Goal: Task Accomplishment & Management: Use online tool/utility

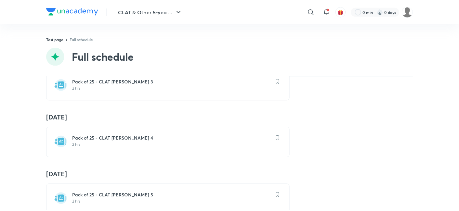
scroll to position [325, 0]
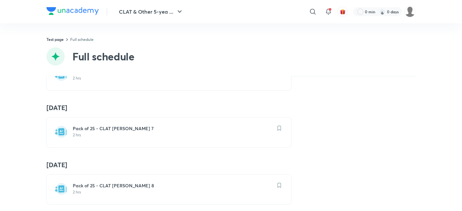
click at [116, 129] on h6 "Pack of 25 - CLAT [PERSON_NAME] 7" at bounding box center [173, 128] width 200 height 6
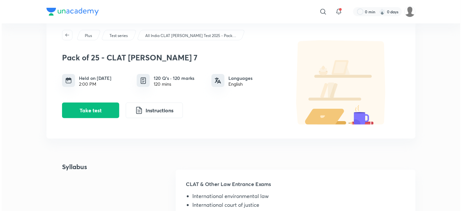
scroll to position [36, 0]
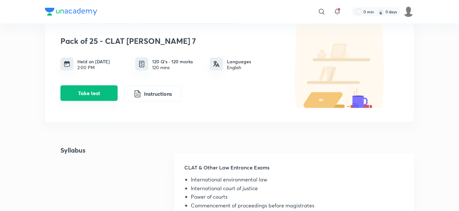
click at [111, 97] on button "Take test" at bounding box center [88, 93] width 57 height 16
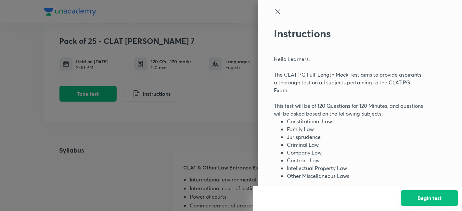
drag, startPoint x: 440, startPoint y: 193, endPoint x: 436, endPoint y: 192, distance: 4.2
click at [440, 193] on button "Begin test" at bounding box center [429, 198] width 57 height 16
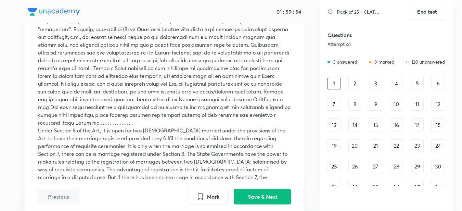
scroll to position [0, 0]
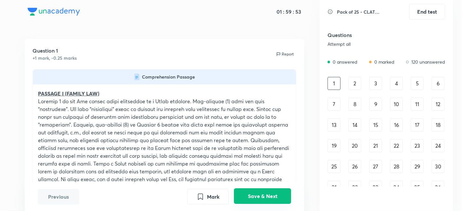
click at [259, 195] on button "Save & Next" at bounding box center [262, 196] width 57 height 16
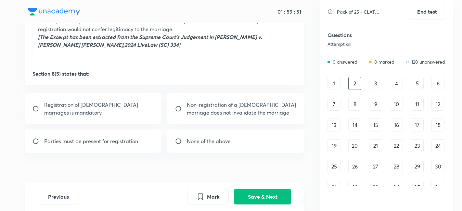
scroll to position [252, 0]
click at [98, 103] on p "Registration of Hindu marriages is mandatory" at bounding box center [99, 108] width 110 height 16
radio input "true"
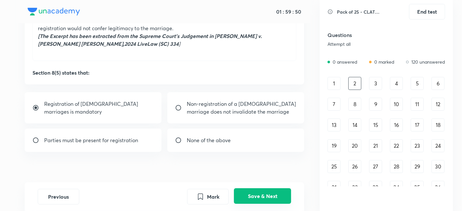
click at [260, 196] on button "Save & Next" at bounding box center [262, 196] width 57 height 16
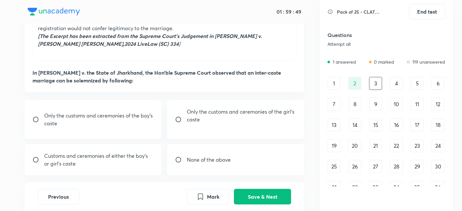
click at [153, 118] on p "Only the customs and ceremonies of the boy’s caste" at bounding box center [99, 120] width 110 height 16
radio input "true"
click at [248, 191] on button "Save & Next" at bounding box center [262, 196] width 57 height 16
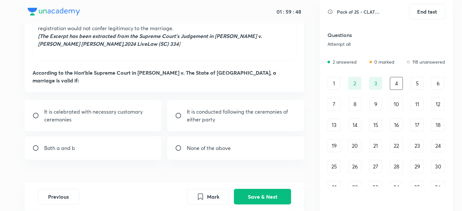
click at [200, 113] on p "It is conducted following the ceremonies of either party" at bounding box center [242, 116] width 110 height 16
radio input "true"
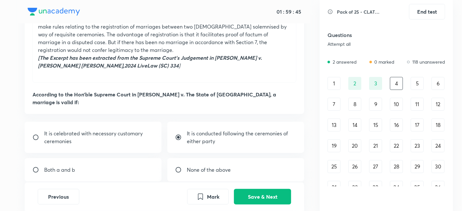
scroll to position [268, 0]
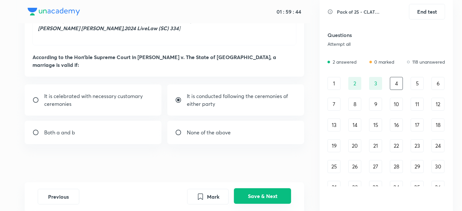
click at [240, 195] on button "Save & Next" at bounding box center [262, 196] width 57 height 16
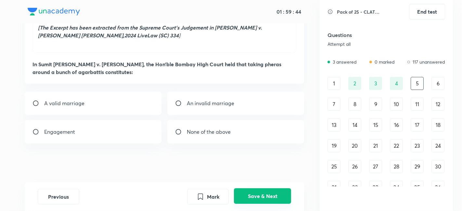
scroll to position [261, 0]
click at [197, 108] on div "An invalid marriage" at bounding box center [235, 103] width 137 height 23
radio input "true"
click at [290, 209] on div "Previous Mark Save & Next" at bounding box center [165, 197] width 280 height 29
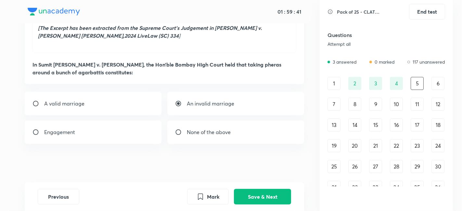
click at [275, 184] on div "Previous Mark Save & Next" at bounding box center [165, 197] width 280 height 29
click at [272, 190] on button "Save & Next" at bounding box center [262, 196] width 57 height 16
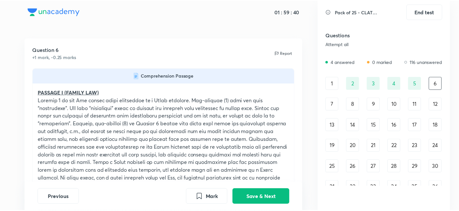
scroll to position [0, 0]
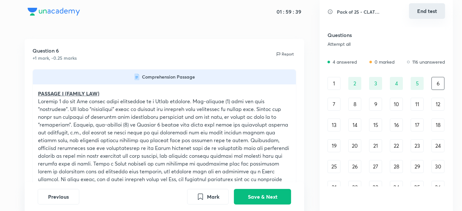
click at [434, 15] on button "End test" at bounding box center [427, 11] width 36 height 16
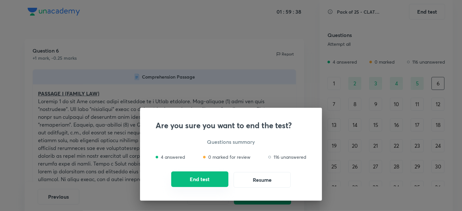
click at [207, 176] on button "End test" at bounding box center [199, 180] width 57 height 16
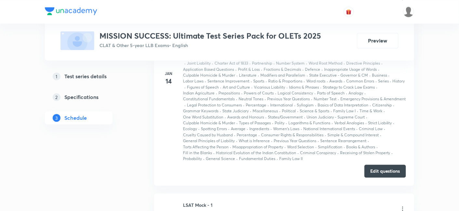
scroll to position [526, 0]
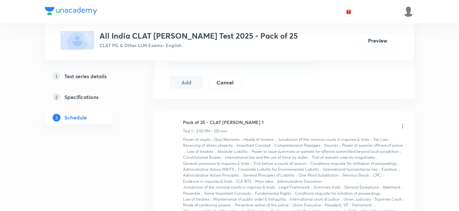
scroll to position [216, 0]
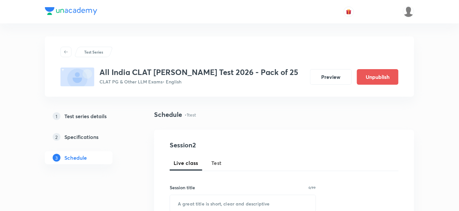
click at [86, 117] on h5 "Test series details" at bounding box center [85, 116] width 42 height 8
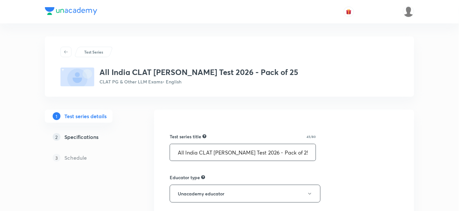
click at [290, 153] on input "All India CLAT [PERSON_NAME] Test 2026 - Pack of 25" at bounding box center [243, 152] width 146 height 17
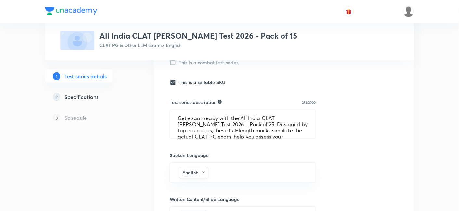
scroll to position [226, 0]
type input "All India CLAT [PERSON_NAME] Test 2026 - Pack of 15"
click at [229, 122] on textarea "Get exam-ready with the All India CLAT [PERSON_NAME] Test 2026 – Pack of 25. De…" at bounding box center [243, 123] width 146 height 29
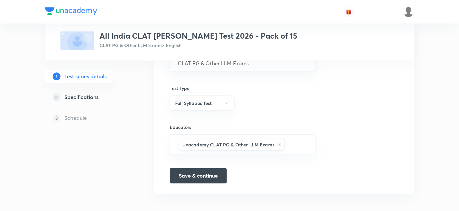
scroll to position [423, 0]
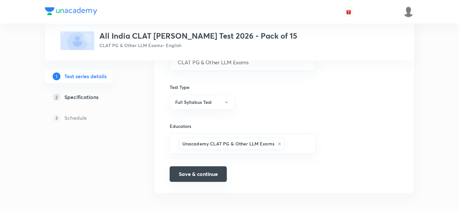
type textarea "Get exam-ready with the All India CLAT [PERSON_NAME] Test 2026 – Pack of 15. De…"
click at [209, 168] on button "Save & continue" at bounding box center [198, 174] width 57 height 16
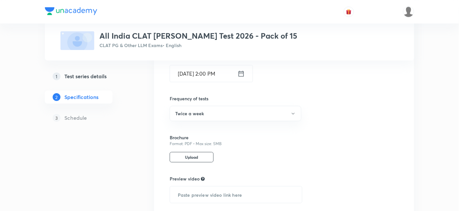
scroll to position [605, 0]
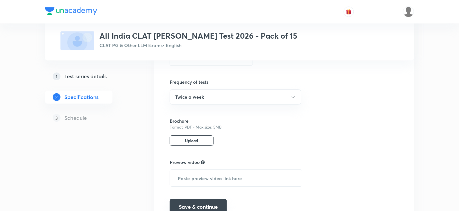
click at [186, 199] on button "Save & continue" at bounding box center [198, 207] width 57 height 16
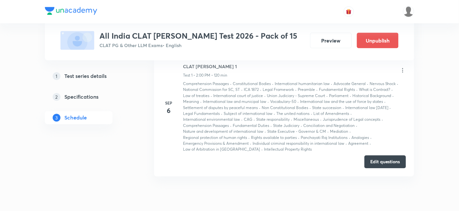
scroll to position [354, 0]
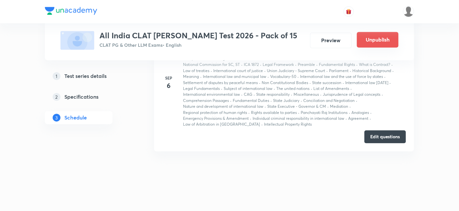
click at [379, 40] on button "Unpublish" at bounding box center [378, 40] width 42 height 16
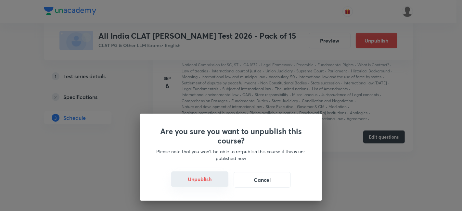
click at [203, 180] on button "Unpublish" at bounding box center [199, 180] width 57 height 16
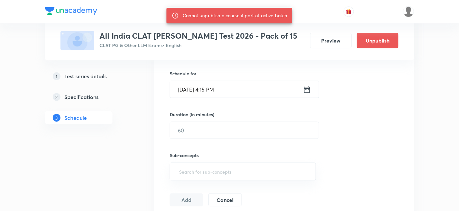
scroll to position [65, 0]
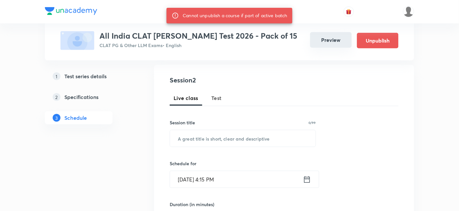
click at [333, 38] on button "Preview" at bounding box center [331, 40] width 42 height 16
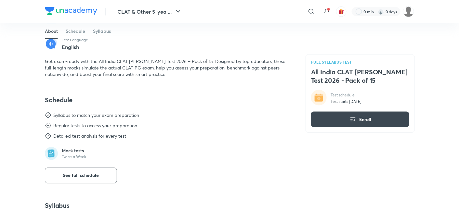
scroll to position [252, 0]
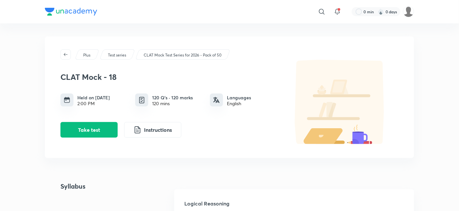
click at [181, 53] on p "CLAT Mock Test Series for 2026 - Pack of 50" at bounding box center [183, 55] width 78 height 6
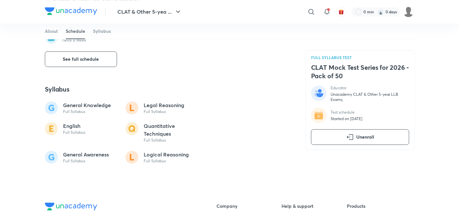
scroll to position [361, 0]
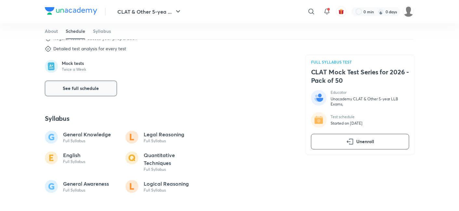
click at [96, 92] on button "See full schedule" at bounding box center [81, 89] width 72 height 16
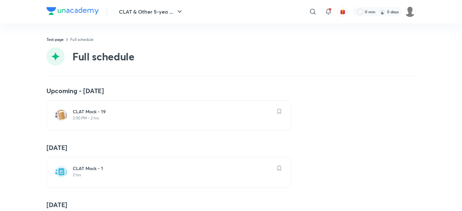
click at [94, 109] on h6 "CLAT Mock - 19" at bounding box center [173, 112] width 200 height 6
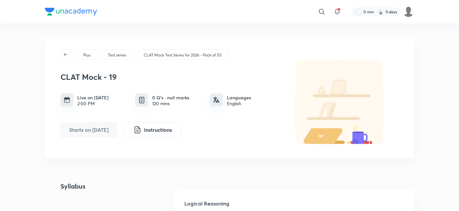
scroll to position [72, 0]
